Goal: Information Seeking & Learning: Find specific page/section

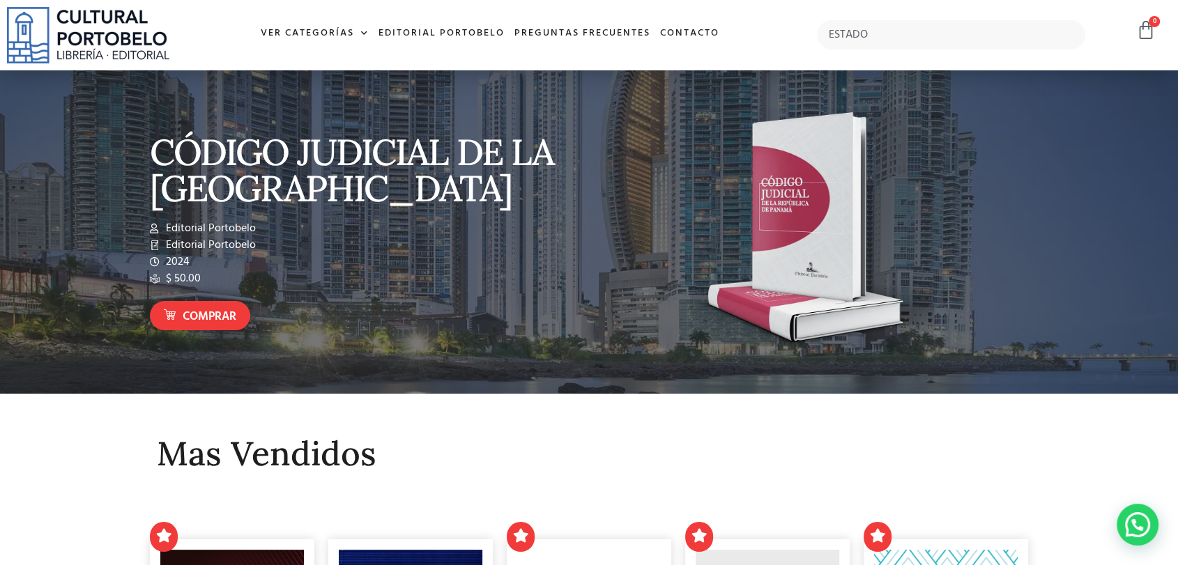
type input "ESTADO"
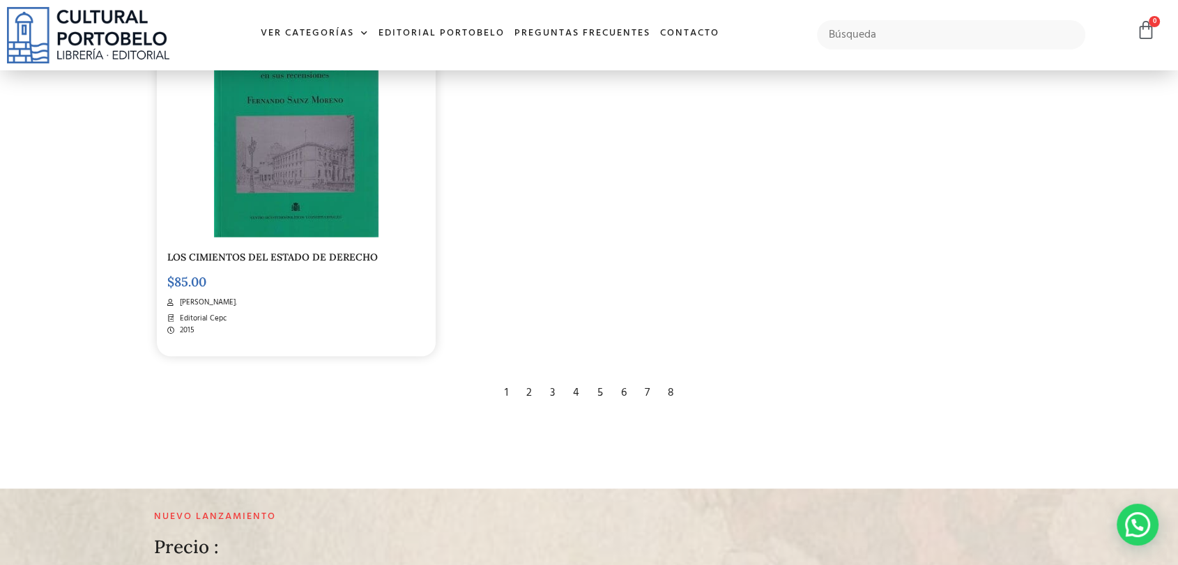
scroll to position [2478, 0]
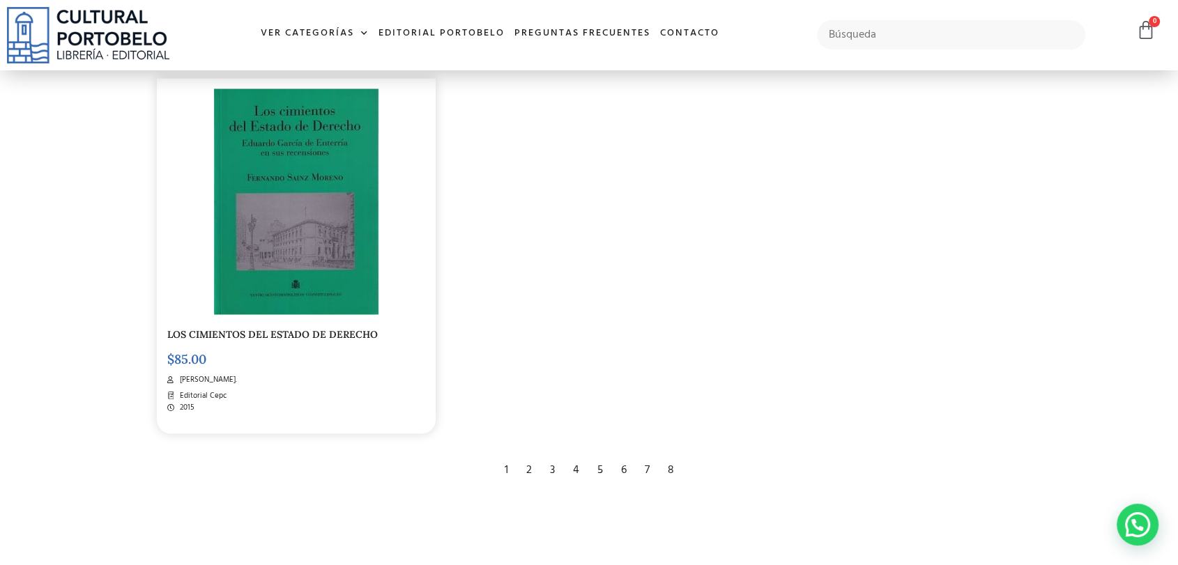
click at [527, 464] on div "2" at bounding box center [529, 470] width 20 height 31
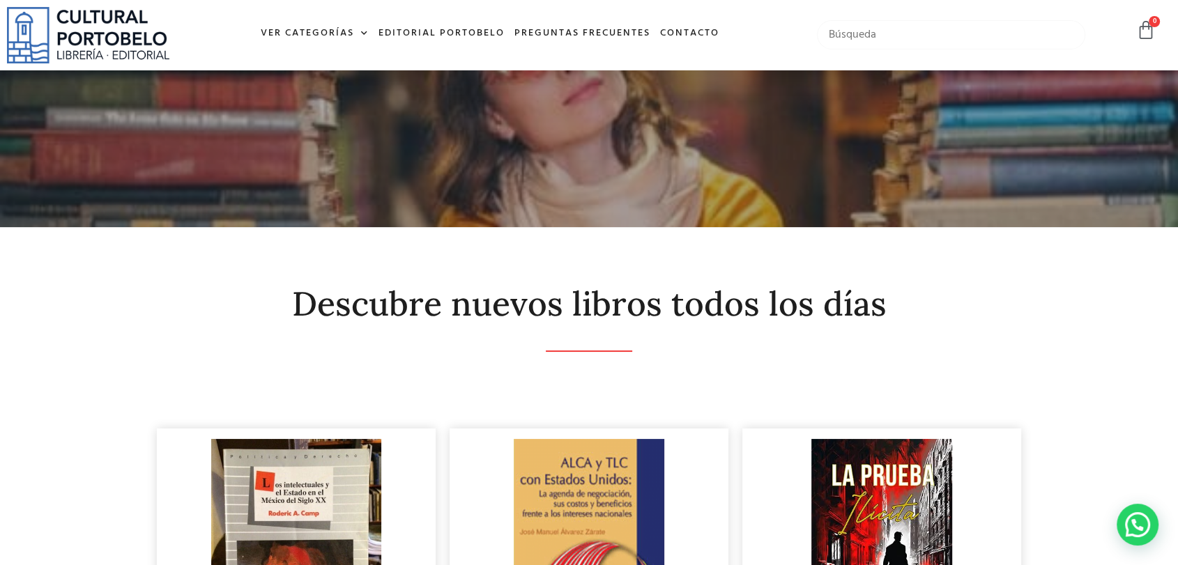
click at [945, 30] on input "text" at bounding box center [951, 34] width 268 height 29
type input "lectores"
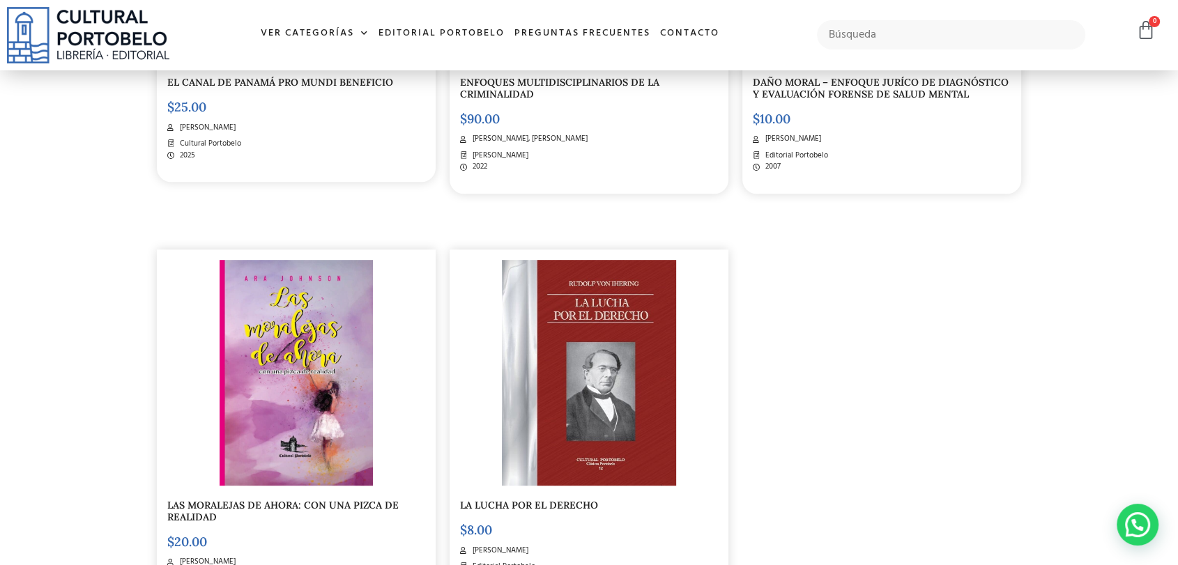
scroll to position [697, 0]
